Goal: Task Accomplishment & Management: Manage account settings

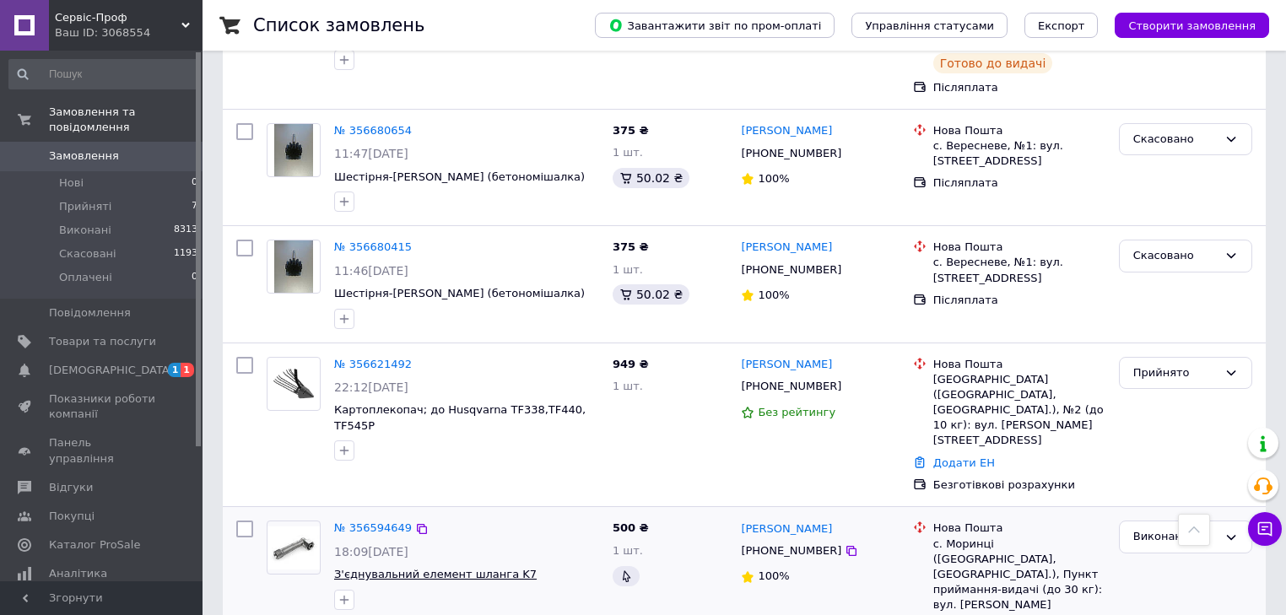
scroll to position [1486, 0]
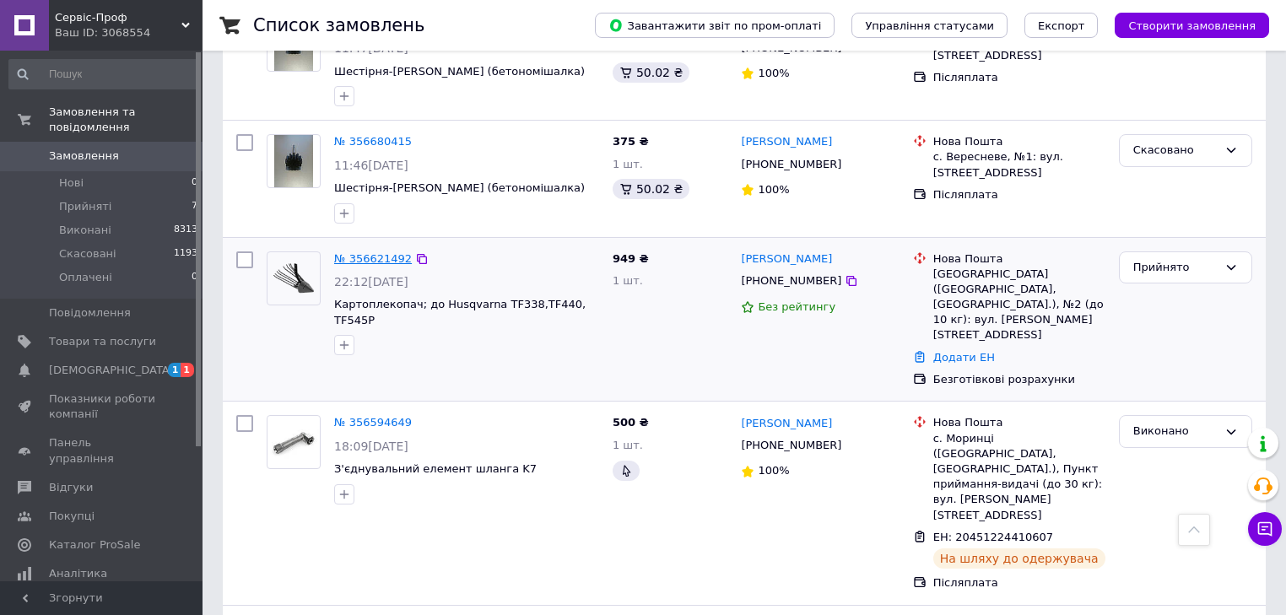
click at [368, 252] on link "№ 356621492" at bounding box center [373, 258] width 78 height 13
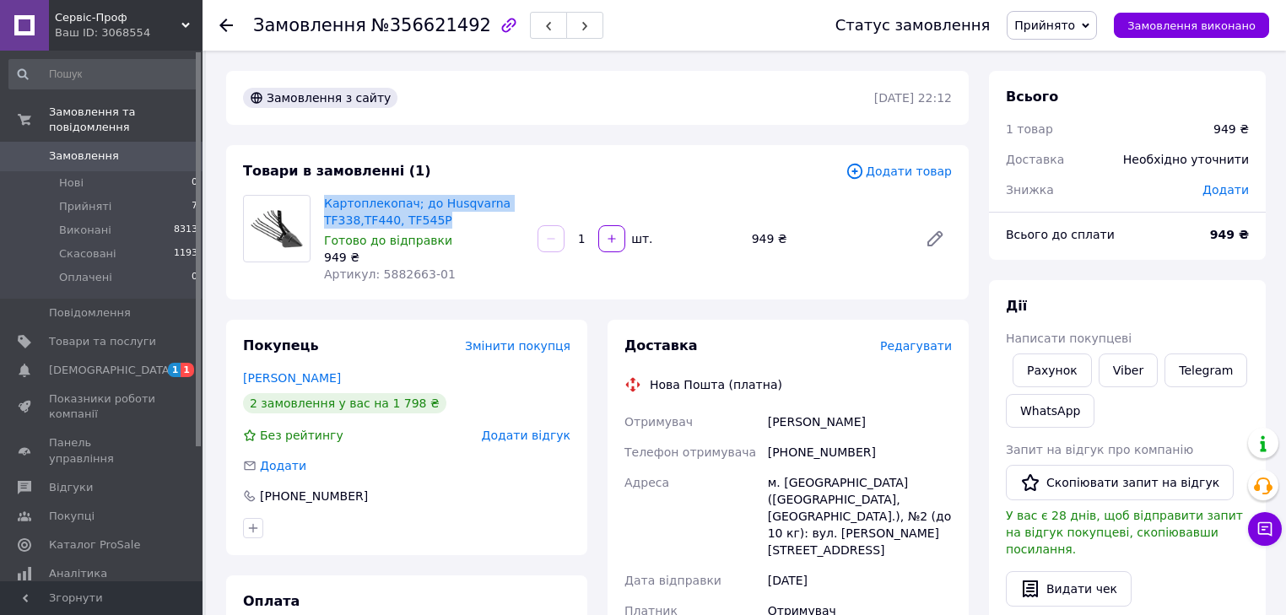
drag, startPoint x: 319, startPoint y: 196, endPoint x: 474, endPoint y: 225, distance: 157.3
click at [476, 226] on div "Картоплекопач; до Husqvarna TF338,TF440, TF545P Готово до відправки 949 ₴ Артик…" at bounding box center [424, 239] width 214 height 95
copy link "Картоплекопач; до Husqvarna TF338,TF440, TF545P"
drag, startPoint x: 412, startPoint y: 79, endPoint x: 420, endPoint y: 85, distance: 10.8
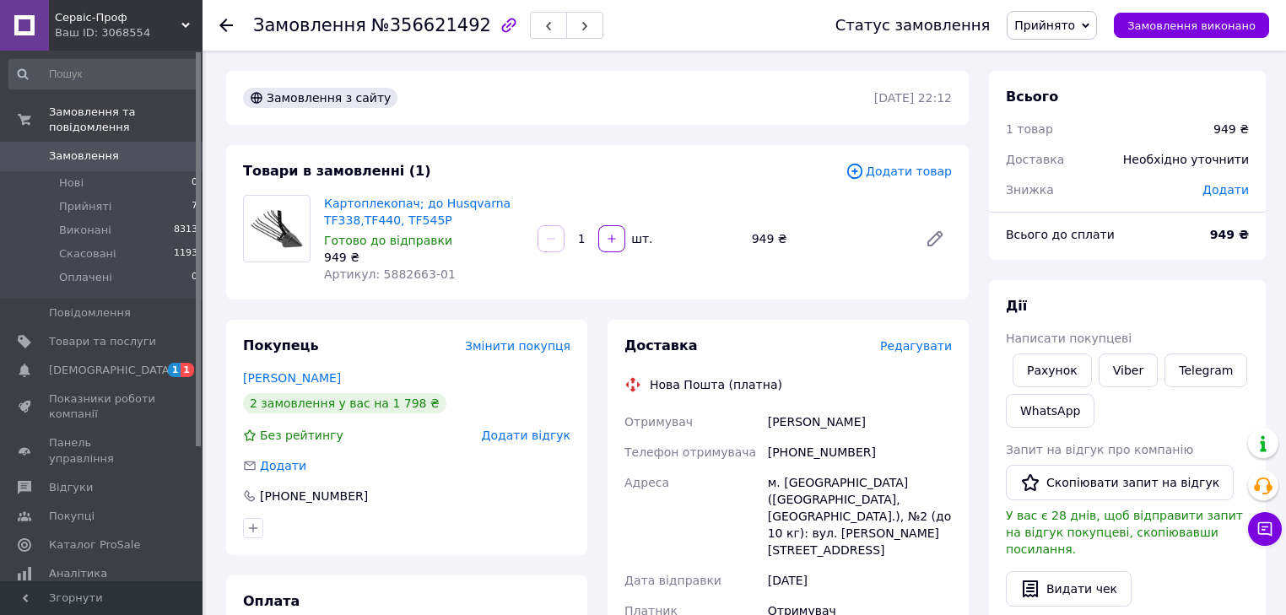
click at [413, 79] on div "Замовлення з сайту 10.08.2025 | 22:12" at bounding box center [597, 98] width 743 height 54
drag, startPoint x: 763, startPoint y: 419, endPoint x: 848, endPoint y: 421, distance: 85.3
click at [848, 421] on div "Отримувач Бовтач Роман Телефон отримувача +380982372353 Адреса м. Миколаїв (Льв…" at bounding box center [788, 532] width 334 height 250
copy div "Отримувач Бовтач Роман"
drag, startPoint x: 853, startPoint y: 458, endPoint x: 766, endPoint y: 453, distance: 87.0
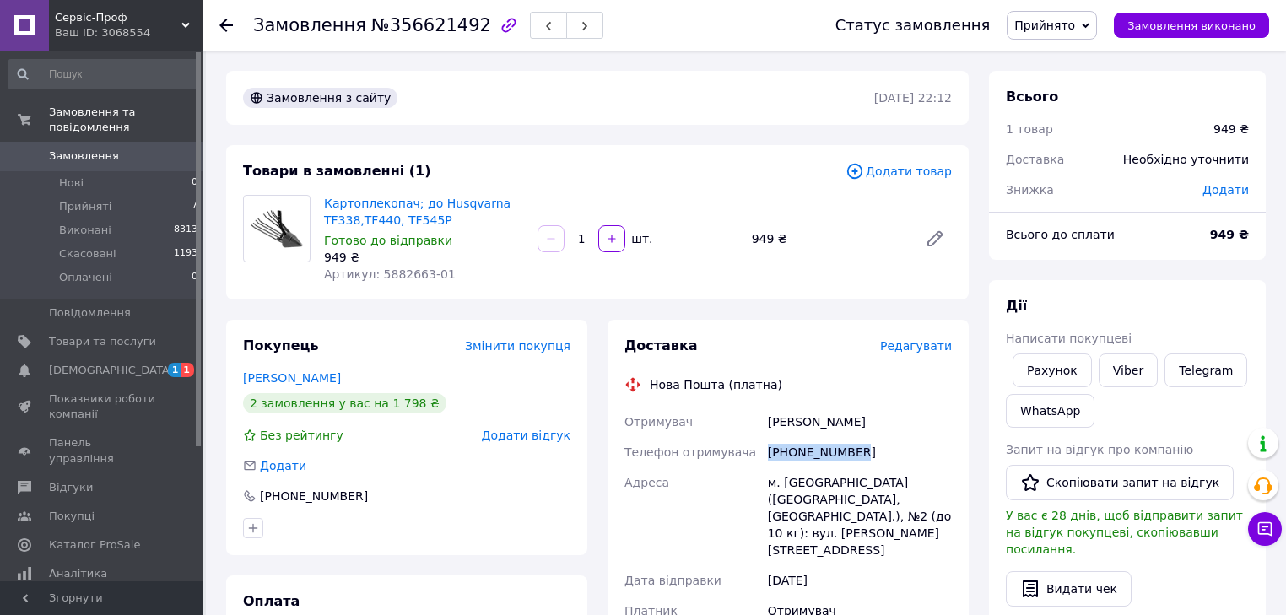
click at [767, 453] on div "[PHONE_NUMBER]" at bounding box center [860, 452] width 191 height 30
copy div "[PHONE_NUMBER]"
drag, startPoint x: 767, startPoint y: 424, endPoint x: 842, endPoint y: 429, distance: 75.3
click at [842, 429] on div "Бовтач Роман" at bounding box center [860, 422] width 191 height 30
copy div "Бовтач Роман"
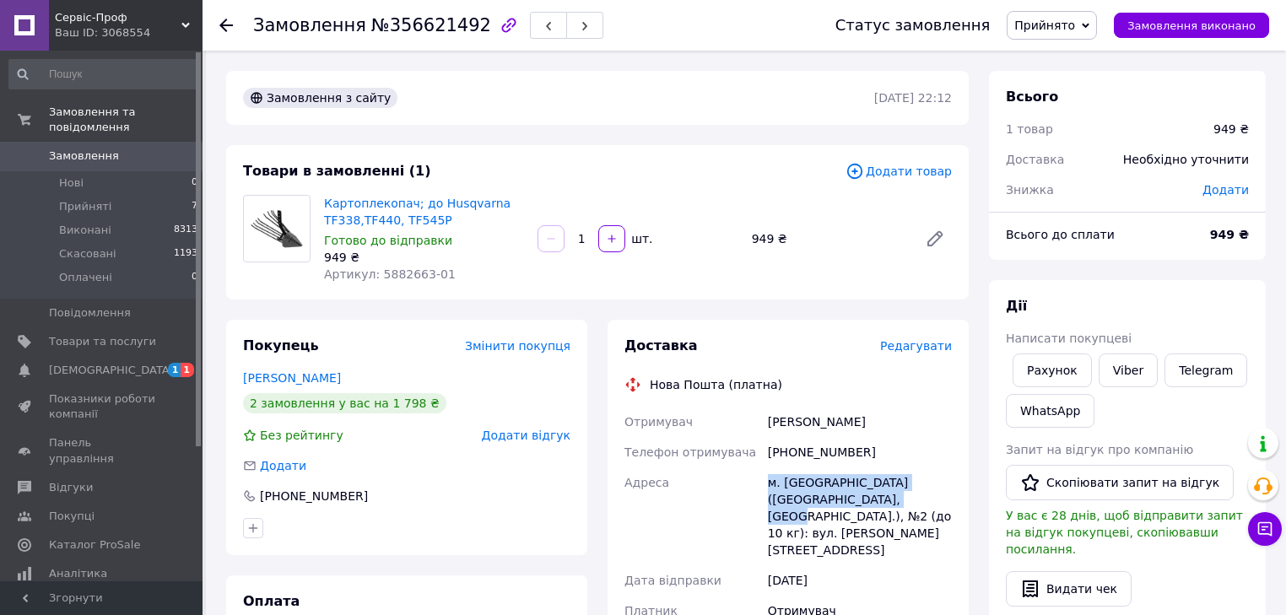
drag, startPoint x: 767, startPoint y: 484, endPoint x: 859, endPoint y: 500, distance: 93.4
click at [861, 501] on div "м. Миколаїв (Львівська обл., Стрийський р-н.), №2 (до 10 кг): вул. Чайковського…" at bounding box center [860, 517] width 191 height 98
copy div "м. Миколаїв (Львівська обл., Стрийський р-н.),"
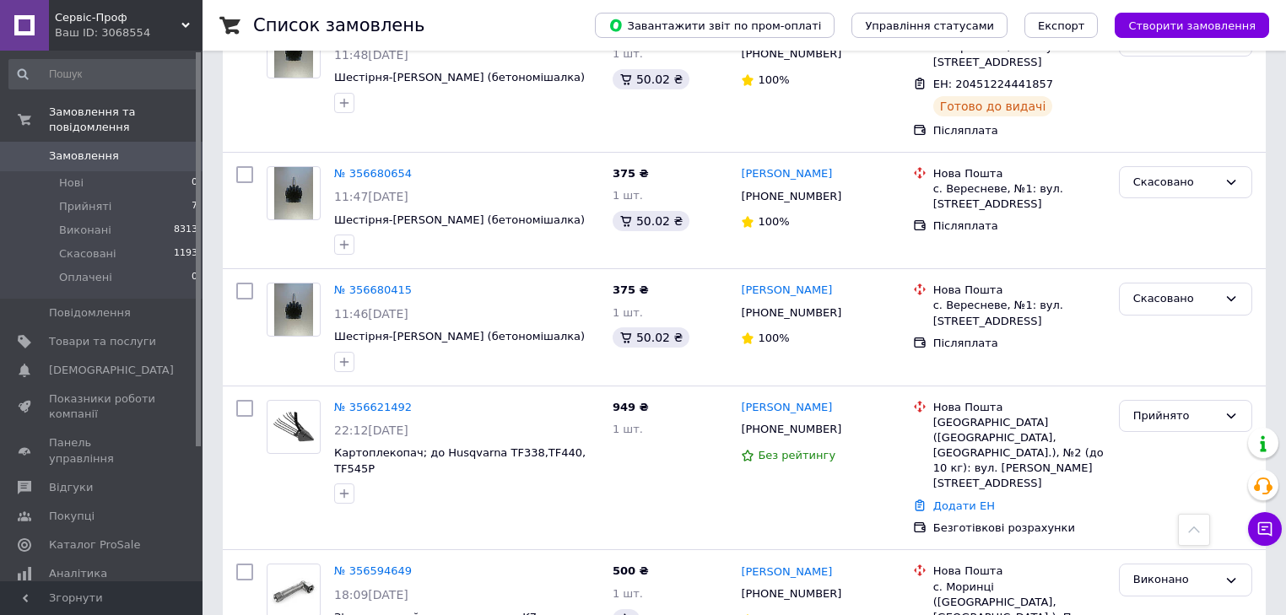
scroll to position [1351, 0]
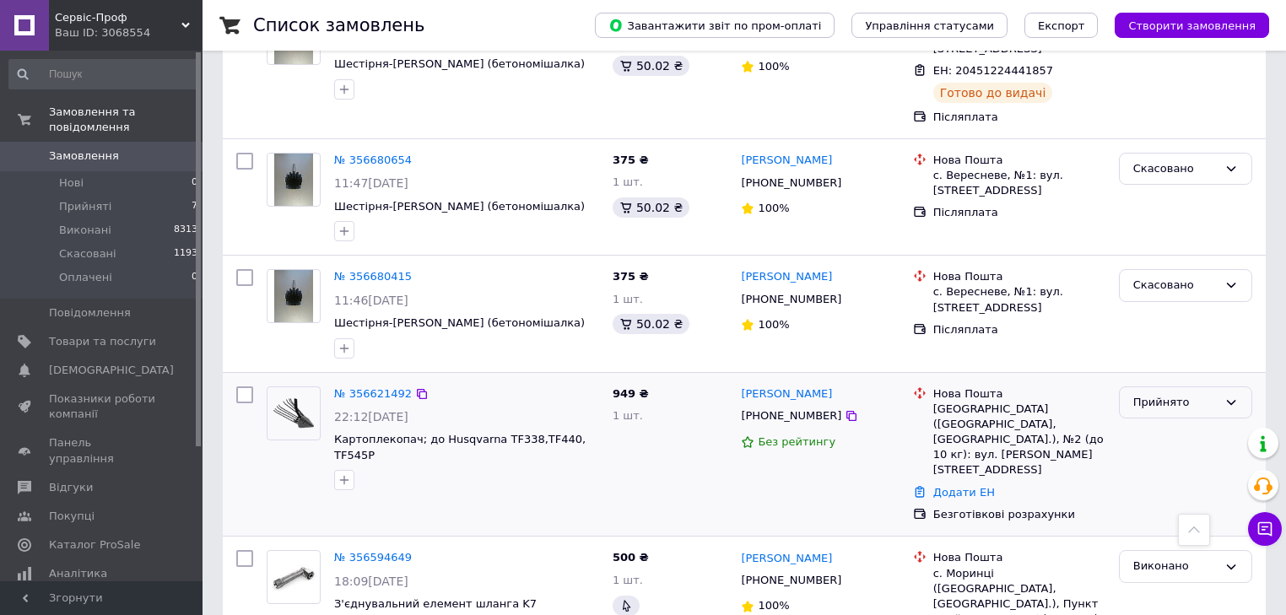
click at [1162, 394] on div "Прийнято" at bounding box center [1176, 403] width 84 height 18
click at [1156, 422] on li "Виконано" at bounding box center [1186, 437] width 132 height 31
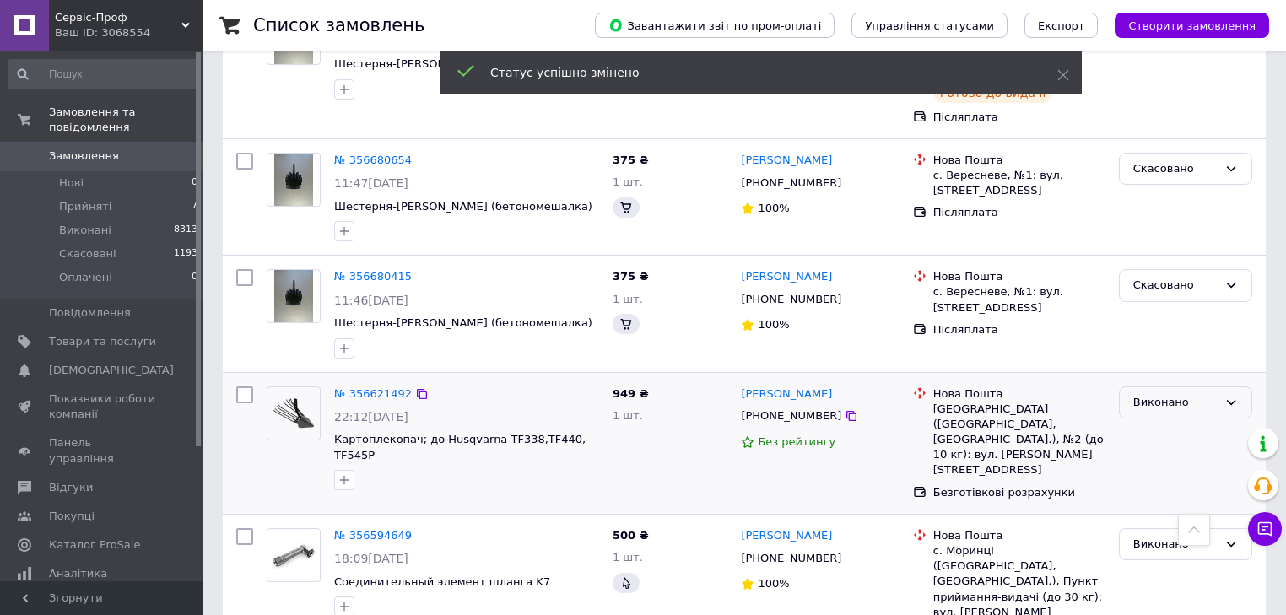
click at [1158, 394] on div "Виконано" at bounding box center [1176, 403] width 84 height 18
click at [1148, 422] on li "Прийнято" at bounding box center [1186, 437] width 132 height 31
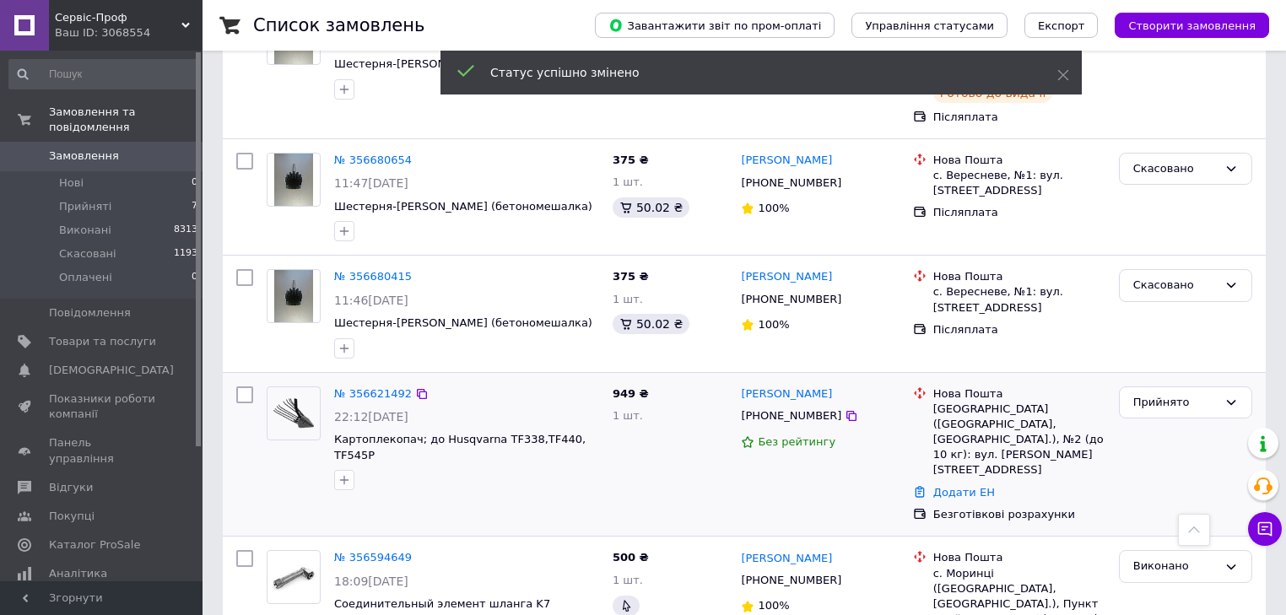
click at [363, 385] on div "№ 356621492" at bounding box center [373, 394] width 81 height 19
click at [371, 387] on link "№ 356621492" at bounding box center [373, 393] width 78 height 13
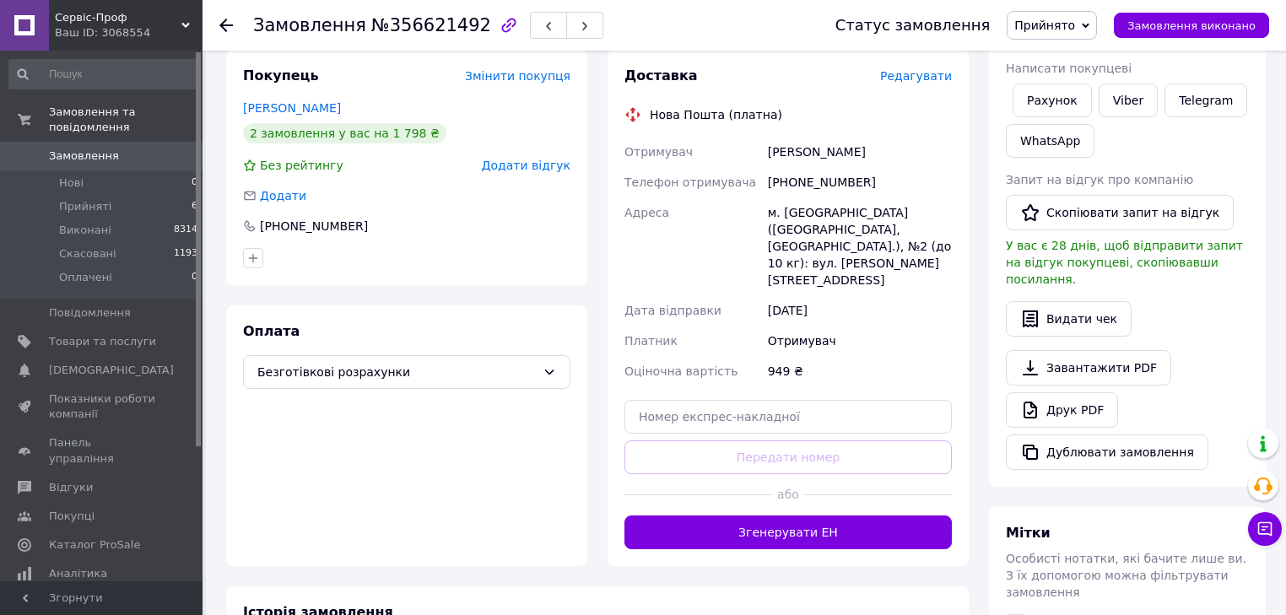
scroll to position [197, 0]
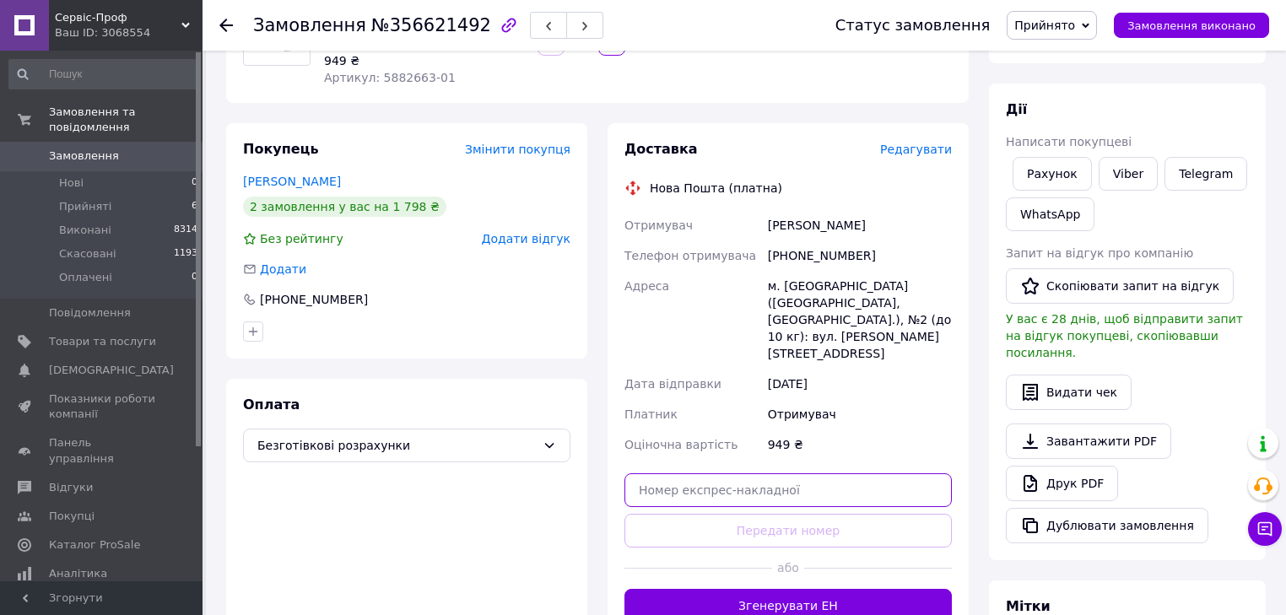
click at [696, 474] on input "text" at bounding box center [789, 491] width 328 height 34
paste input "20451225187414"
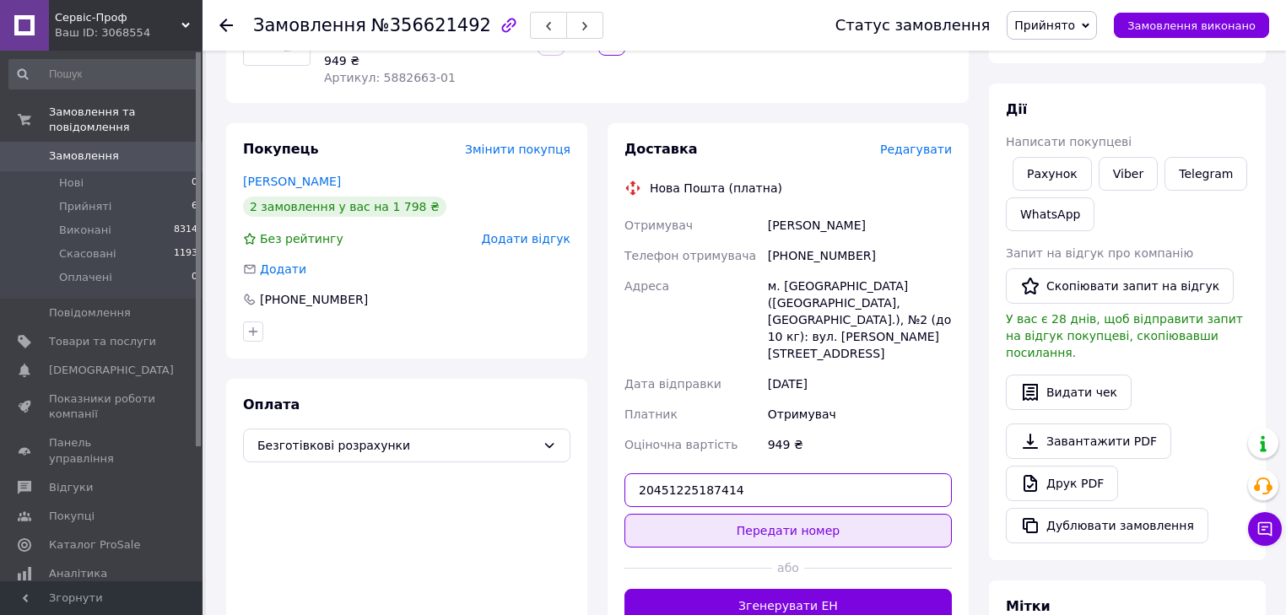
type input "20451225187414"
click at [804, 514] on button "Передати номер" at bounding box center [789, 531] width 328 height 34
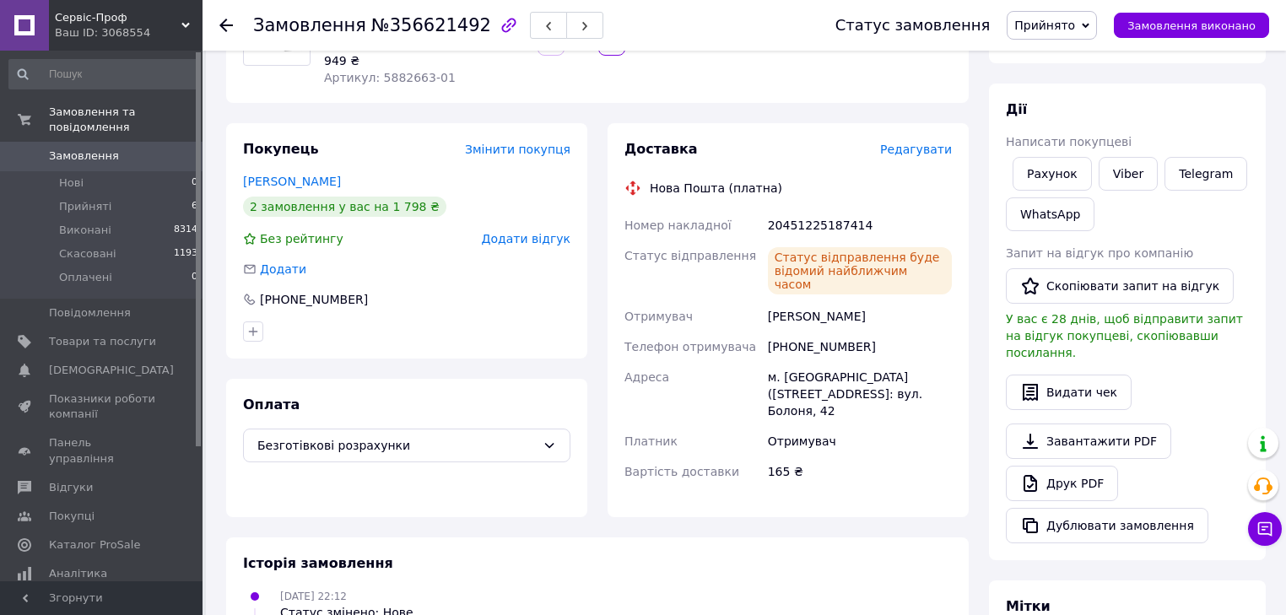
drag, startPoint x: 1050, startPoint y: 27, endPoint x: 1052, endPoint y: 36, distance: 9.4
click at [1051, 27] on span "Прийнято" at bounding box center [1045, 26] width 61 height 14
click at [1055, 63] on li "Виконано" at bounding box center [1052, 58] width 89 height 25
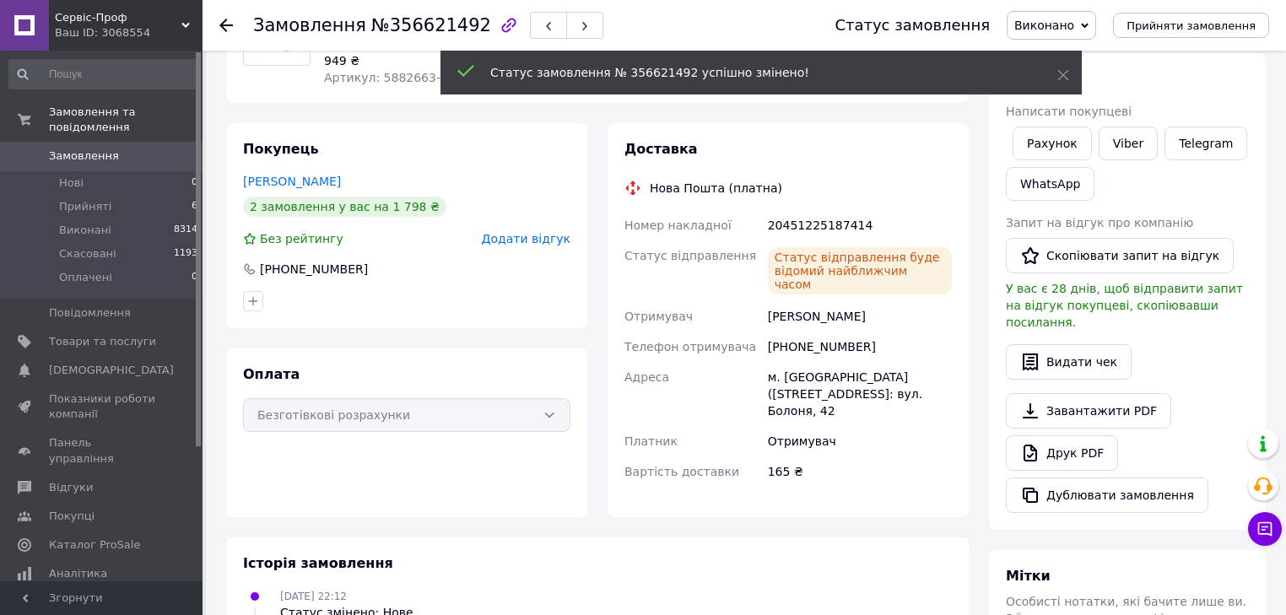
click at [100, 149] on span "Замовлення" at bounding box center [84, 156] width 70 height 15
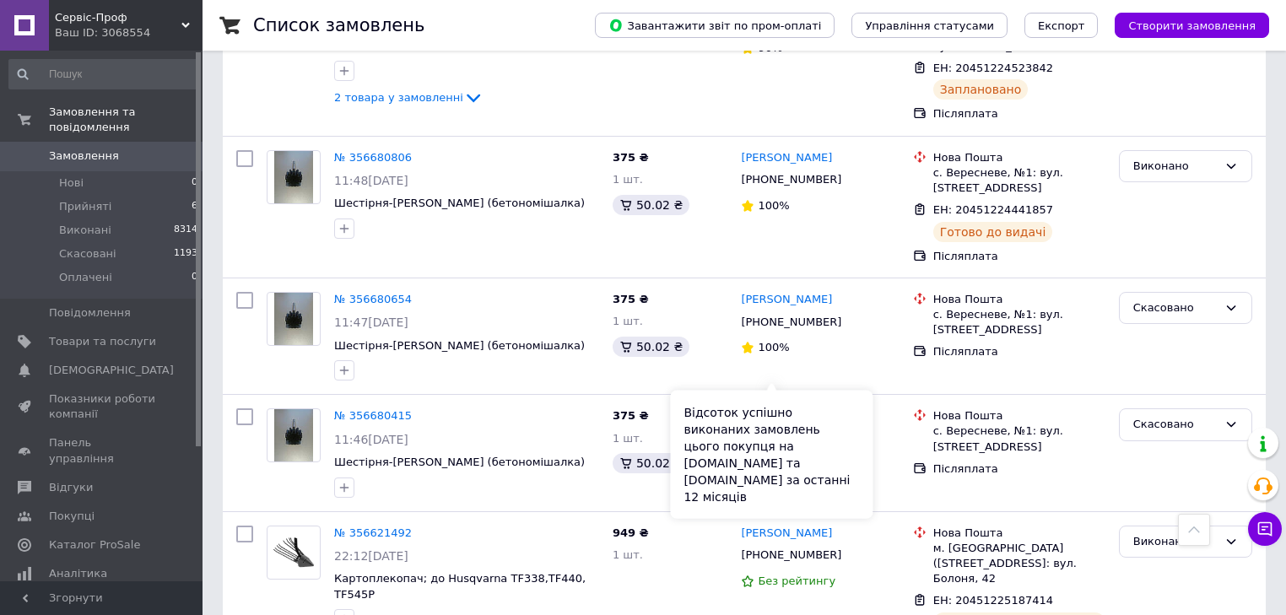
scroll to position [1351, 0]
